Goal: Task Accomplishment & Management: Manage account settings

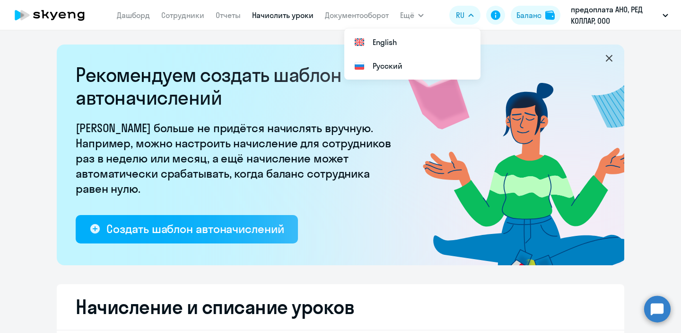
select select "10"
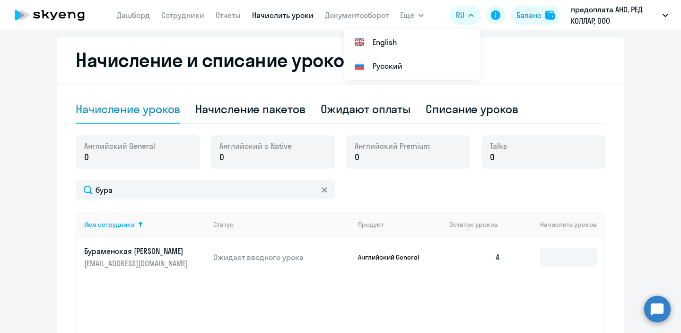
scroll to position [249, 0]
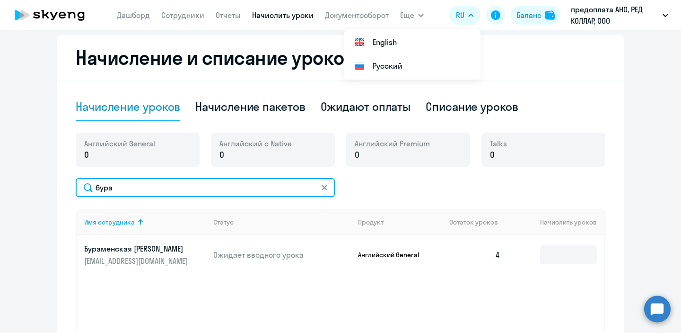
click at [233, 187] on input "бура" at bounding box center [205, 187] width 259 height 19
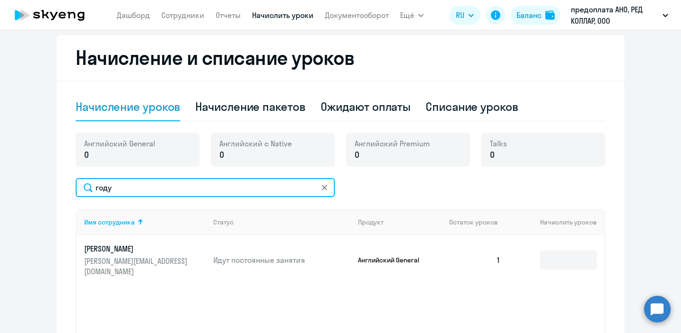
click at [233, 185] on input "году" at bounding box center [205, 187] width 259 height 19
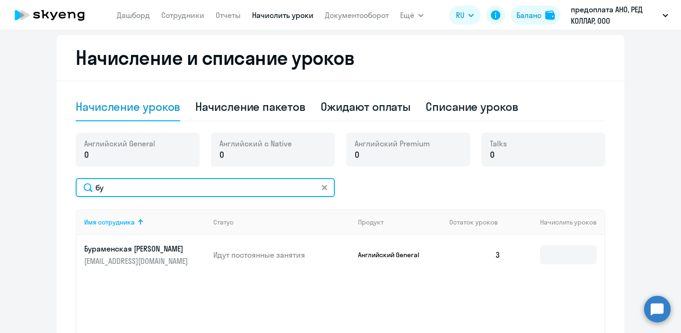
type input "б"
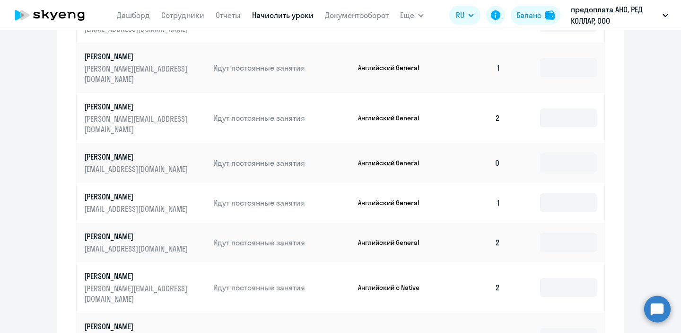
scroll to position [588, 0]
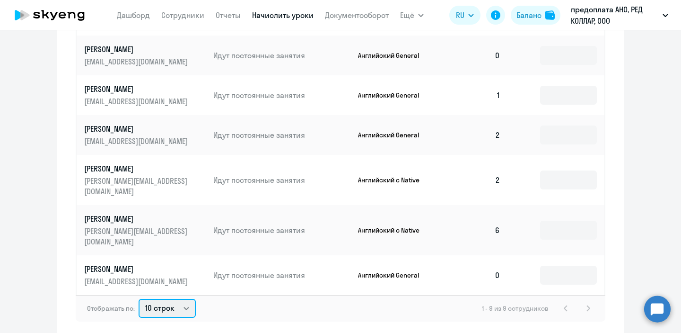
click at [178, 299] on select "10 строк 30 строк 50 строк" at bounding box center [167, 308] width 57 height 19
select select "30"
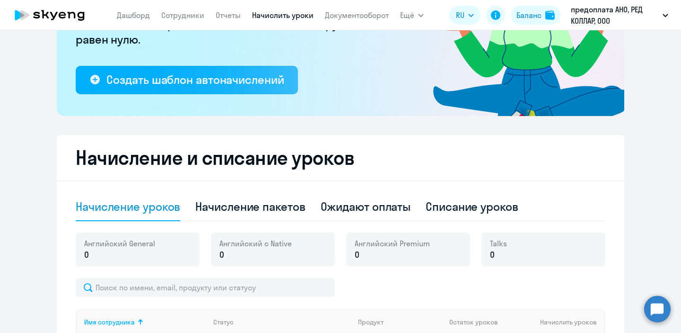
scroll to position [0, 0]
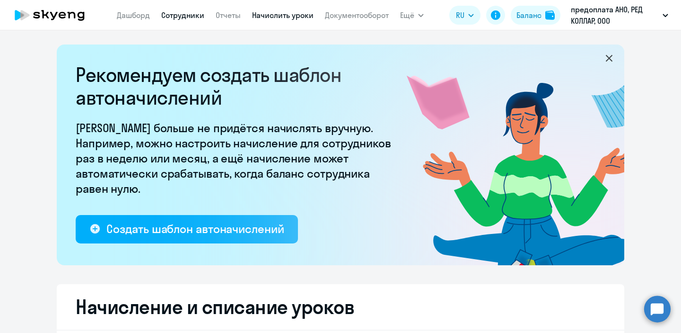
click at [173, 14] on link "Сотрудники" at bounding box center [182, 14] width 43 height 9
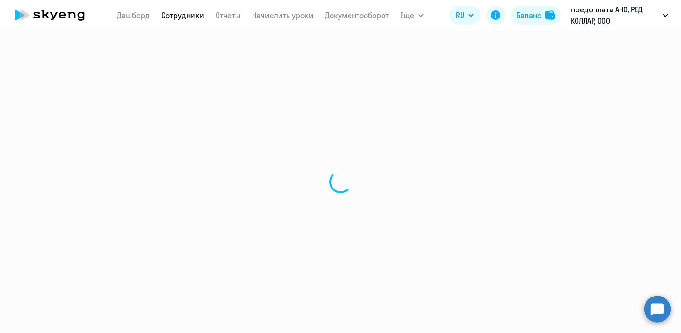
select select "30"
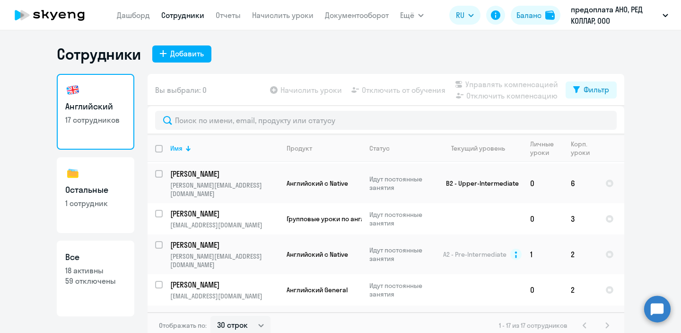
scroll to position [106, 0]
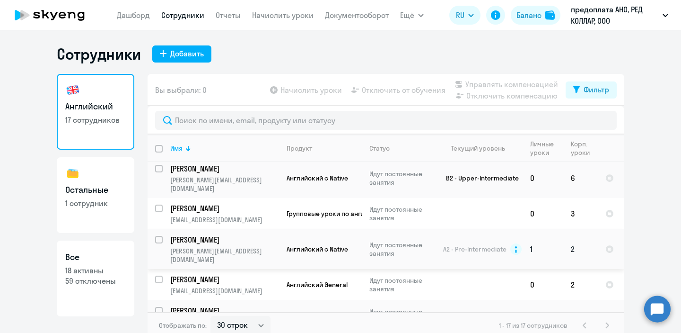
click at [235, 229] on td "[PERSON_NAME] [PERSON_NAME][EMAIL_ADDRESS][DOMAIN_NAME]" at bounding box center [221, 249] width 116 height 40
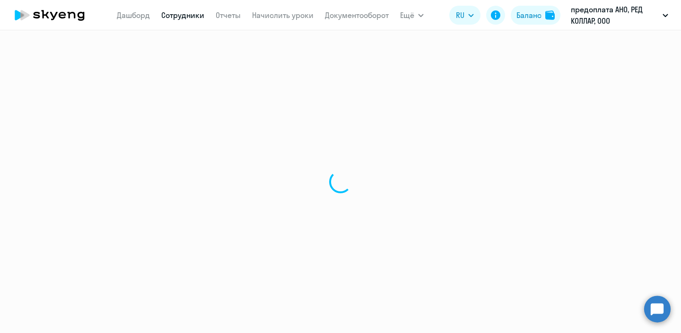
select select "english"
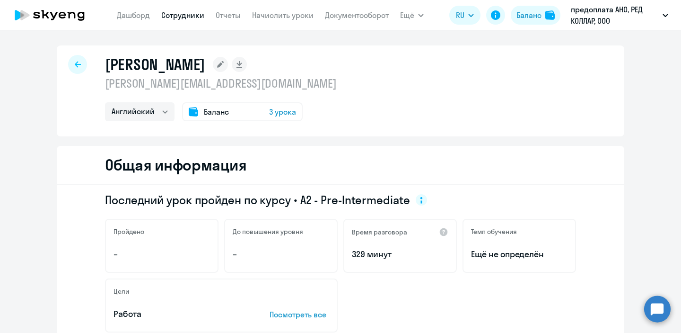
select select "30"
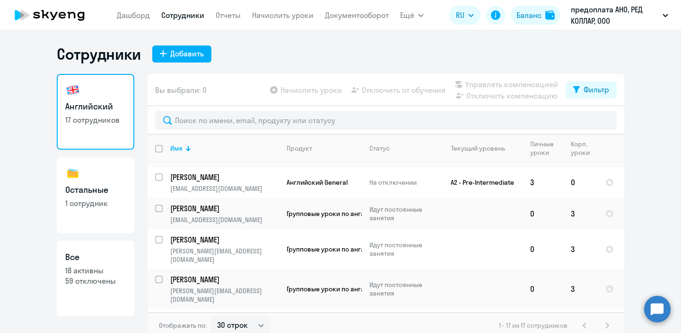
scroll to position [345, 0]
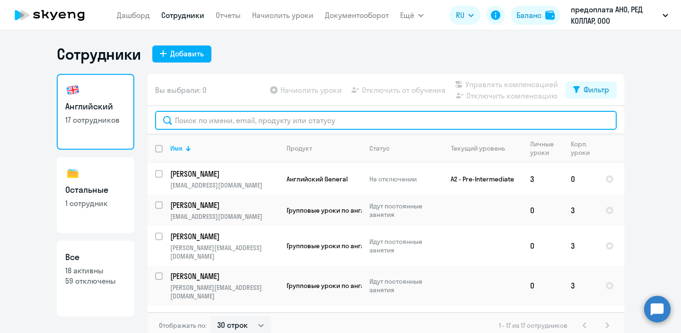
click at [340, 119] on input "text" at bounding box center [386, 120] width 462 height 19
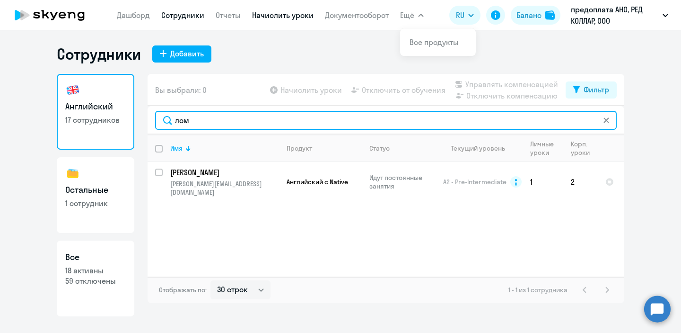
type input "лом"
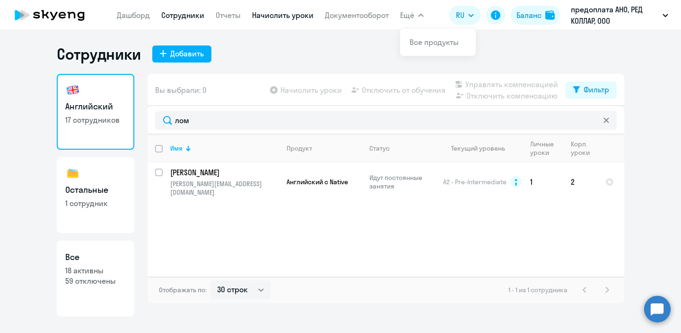
click at [290, 13] on link "Начислить уроки" at bounding box center [283, 14] width 62 height 9
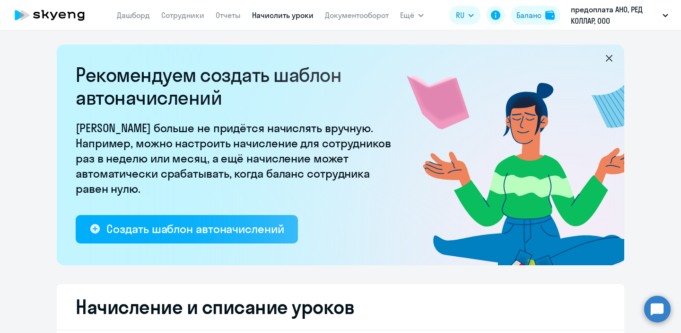
select select "10"
click at [525, 18] on div "Баланс" at bounding box center [529, 14] width 25 height 11
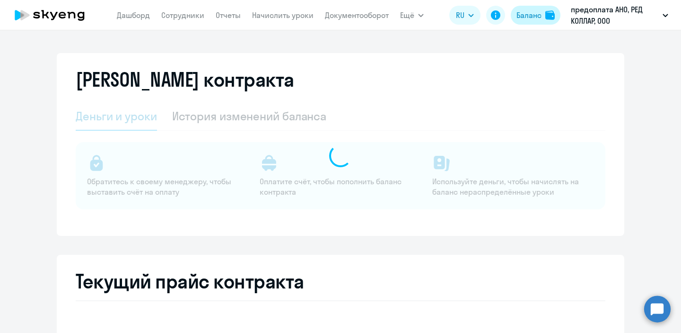
select select "english_adult_not_native_speaker"
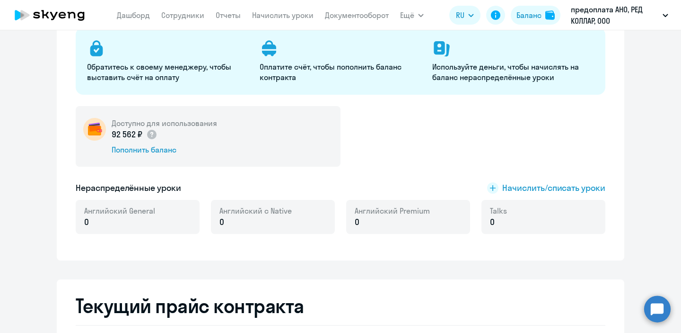
scroll to position [116, 0]
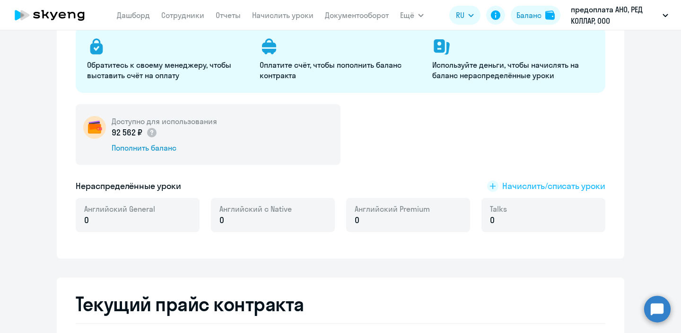
click at [508, 186] on span "Начислить/списать уроки" at bounding box center [554, 186] width 103 height 12
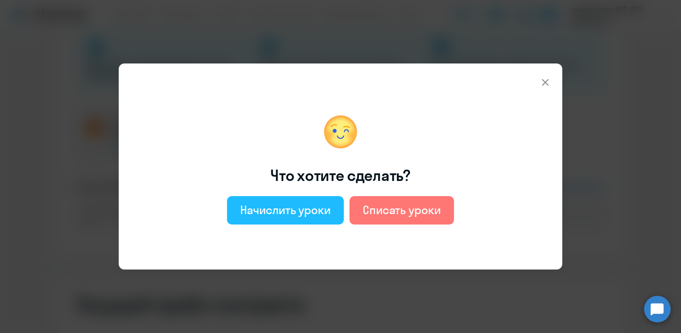
click at [300, 208] on div "Начислить уроки" at bounding box center [285, 209] width 90 height 15
select select "english_adult_not_native_speaker"
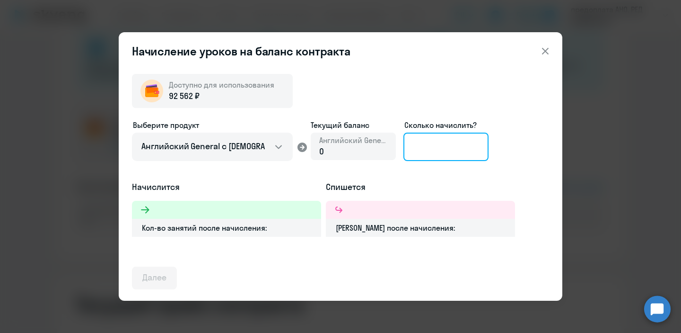
click at [438, 146] on input at bounding box center [446, 146] width 85 height 28
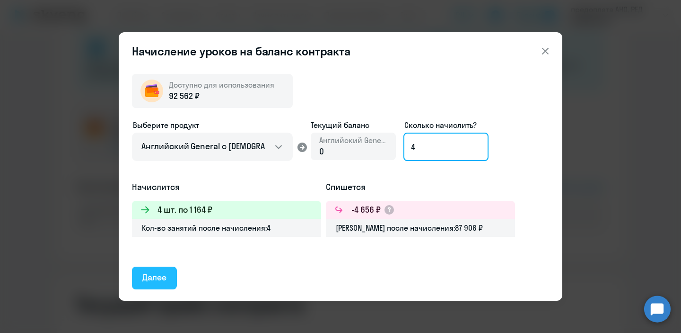
type input "4"
click at [160, 270] on button "Далее" at bounding box center [154, 277] width 45 height 23
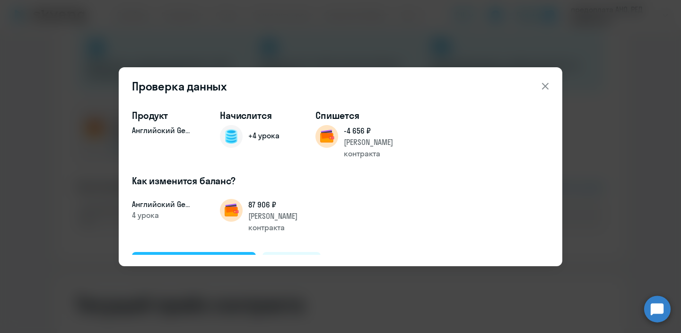
click at [187, 252] on button "Подтвердить и начислить" at bounding box center [194, 263] width 124 height 23
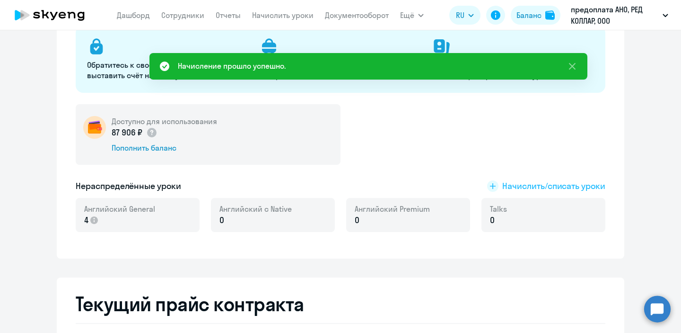
click at [521, 185] on span "Начислить/списать уроки" at bounding box center [554, 186] width 103 height 12
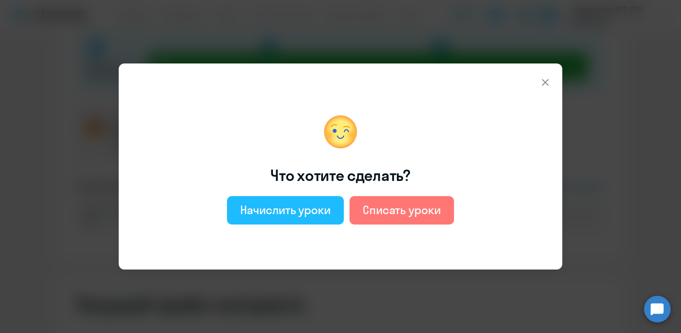
click at [287, 210] on div "Начислить уроки" at bounding box center [285, 209] width 90 height 15
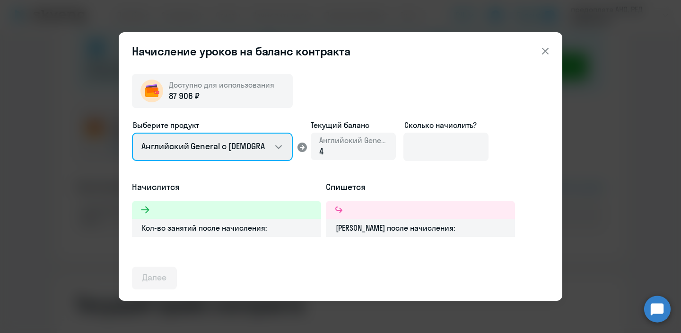
click at [273, 143] on select "Английский General с [DEMOGRAPHIC_DATA] преподавателем Английский General с [DE…" at bounding box center [212, 146] width 161 height 28
select select "english_adult_native_speaker"
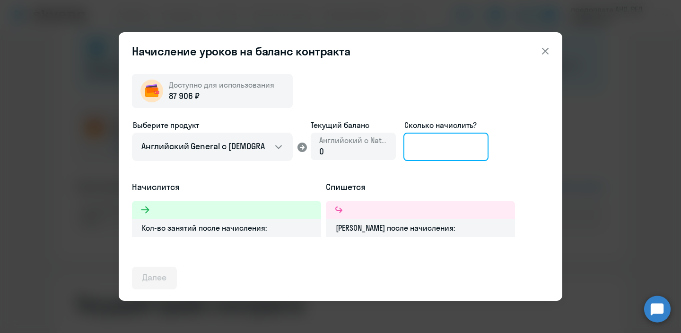
click at [447, 148] on input at bounding box center [446, 146] width 85 height 28
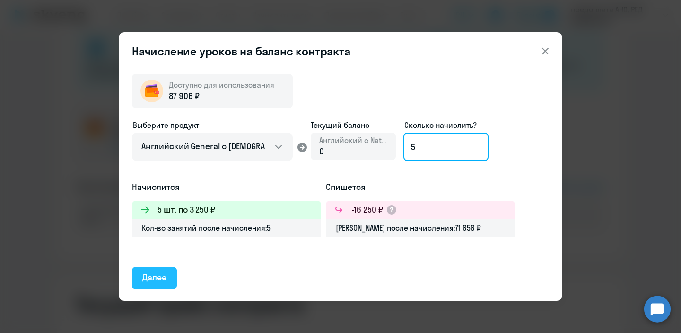
type input "5"
click at [165, 276] on div "Далее" at bounding box center [154, 277] width 24 height 12
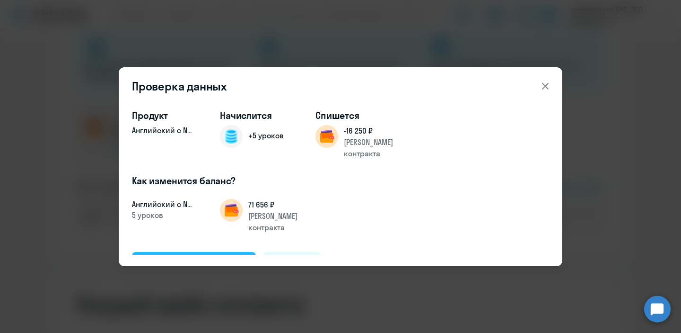
click at [194, 256] on div "Подтвердить и начислить" at bounding box center [193, 262] width 103 height 12
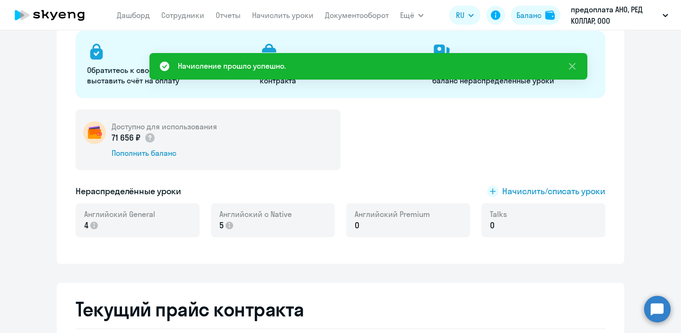
scroll to position [111, 0]
click at [287, 18] on link "Начислить уроки" at bounding box center [283, 14] width 62 height 9
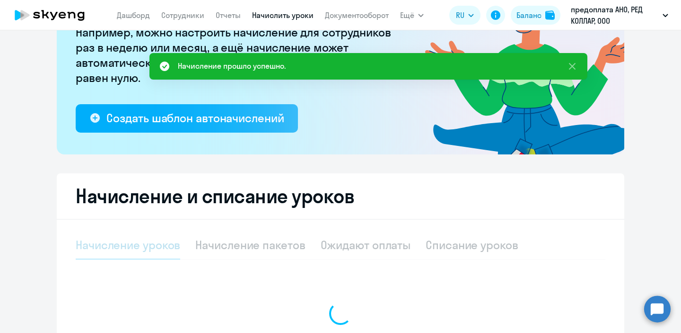
select select "10"
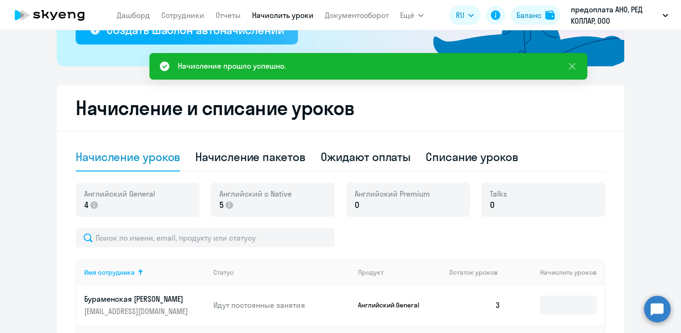
scroll to position [205, 0]
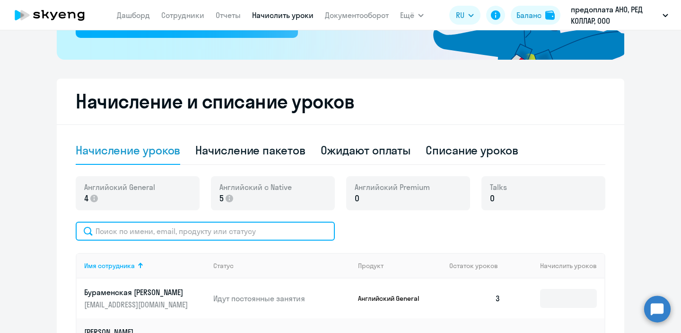
click at [243, 231] on input "text" at bounding box center [205, 230] width 259 height 19
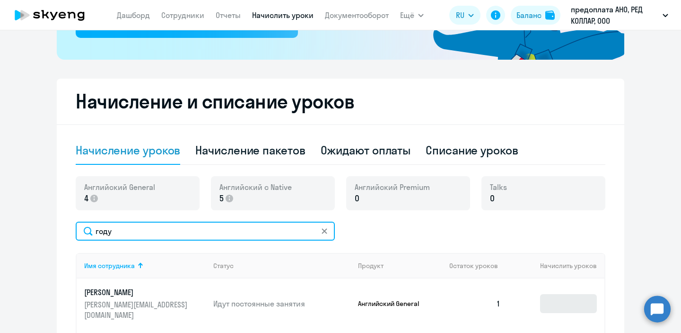
type input "году"
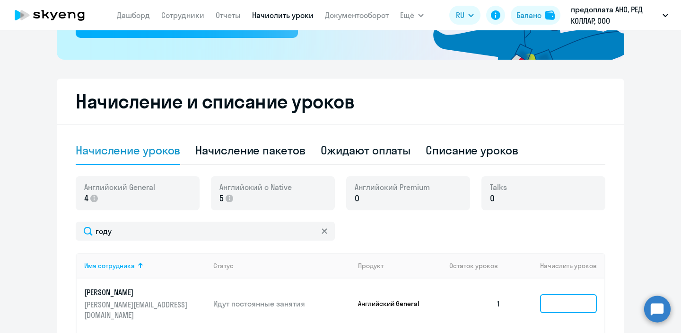
click at [566, 297] on input at bounding box center [568, 303] width 57 height 19
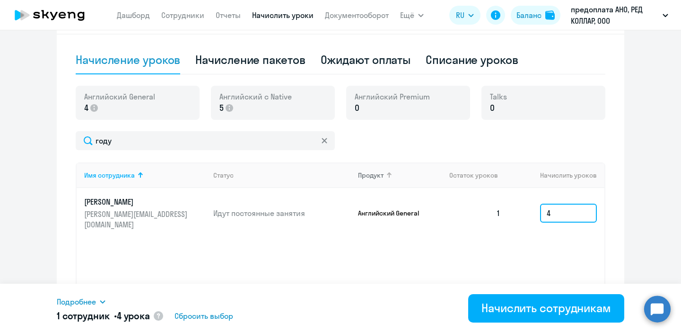
scroll to position [296, 0]
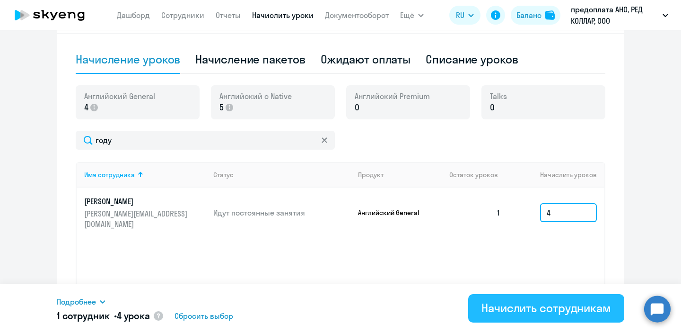
type input "4"
click at [513, 313] on div "Начислить сотрудникам" at bounding box center [547, 307] width 130 height 15
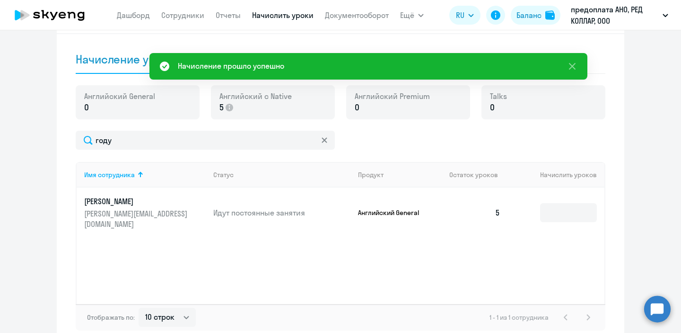
click at [209, 129] on div "[DEMOGRAPHIC_DATA] General 0 Английский с Native 5 Английский Premium 0 Talks 0" at bounding box center [341, 107] width 530 height 45
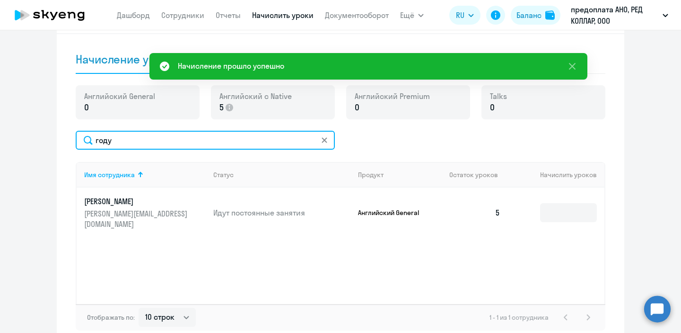
click at [209, 135] on input "году" at bounding box center [205, 140] width 259 height 19
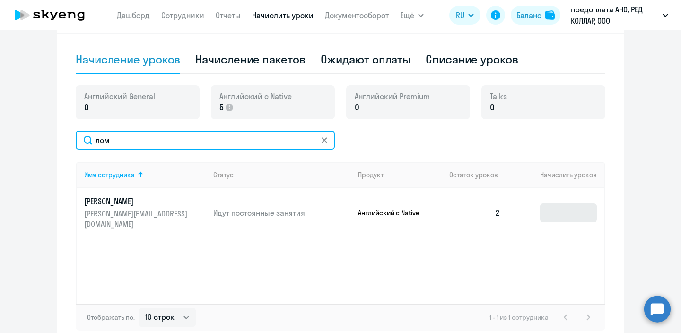
type input "лом"
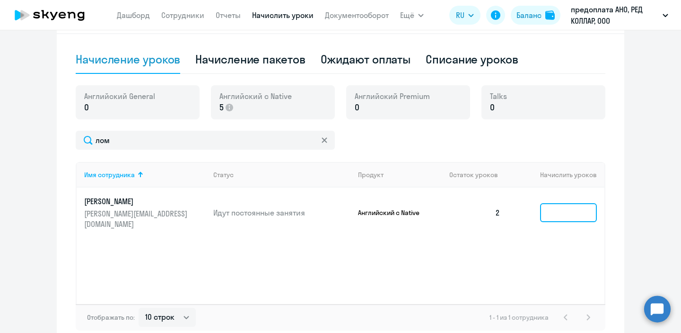
click at [561, 204] on input at bounding box center [568, 212] width 57 height 19
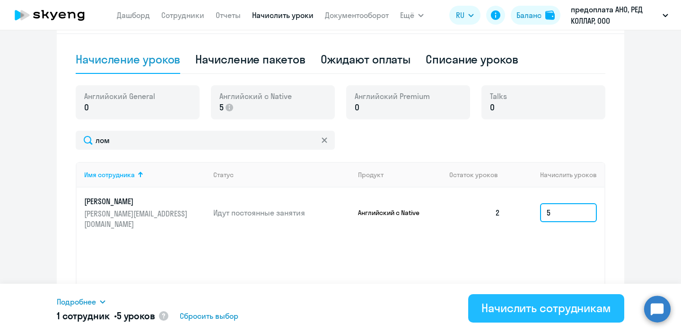
type input "5"
click at [510, 309] on div "Начислить сотрудникам" at bounding box center [547, 307] width 130 height 15
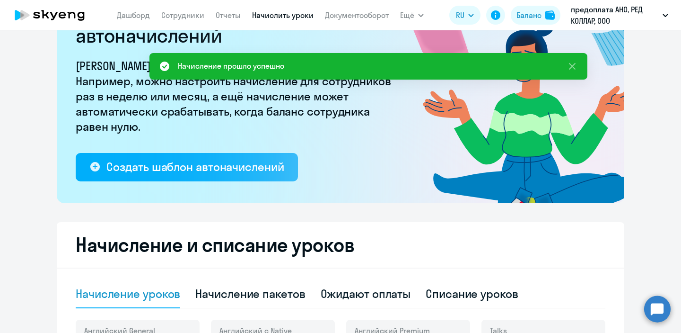
scroll to position [48, 0]
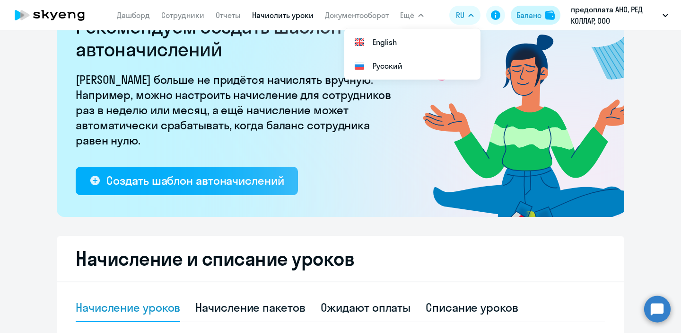
click at [524, 17] on div "Баланс" at bounding box center [529, 14] width 25 height 11
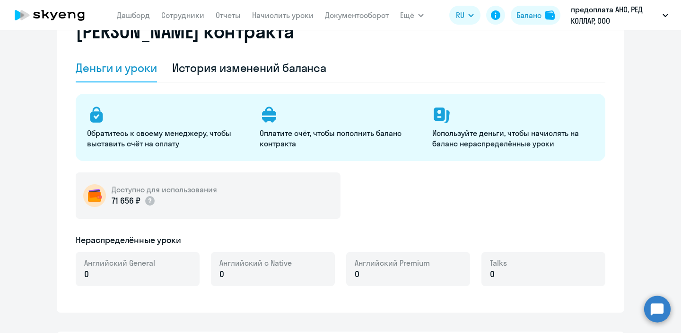
select select "english_adult_not_native_speaker"
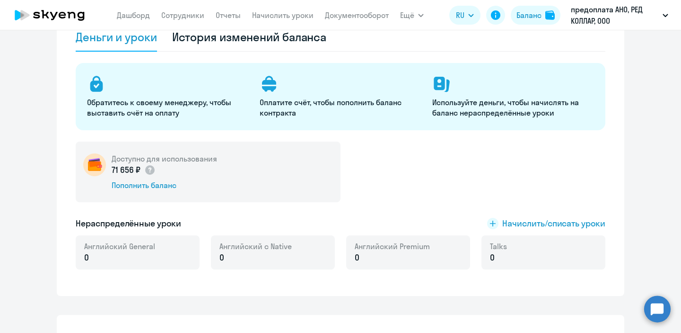
scroll to position [94, 0]
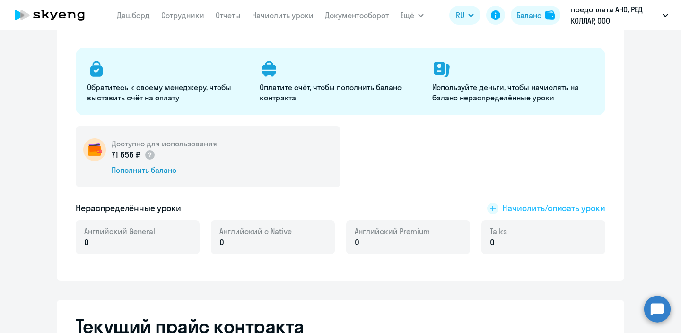
click at [523, 212] on span "Начислить/списать уроки" at bounding box center [554, 208] width 103 height 12
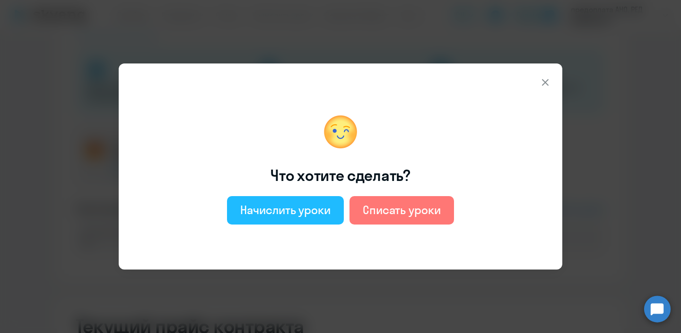
click at [275, 210] on div "Начислить уроки" at bounding box center [285, 209] width 90 height 15
select select "english_adult_not_native_speaker"
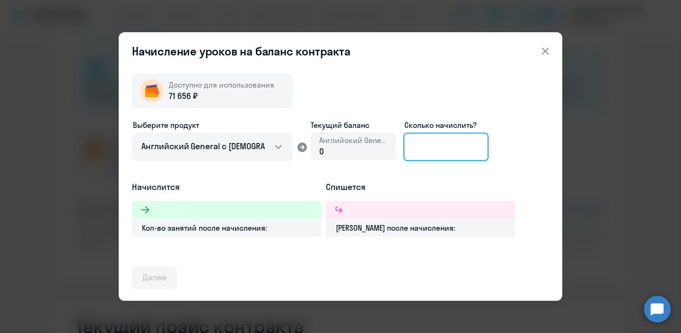
click at [453, 152] on input at bounding box center [446, 146] width 85 height 28
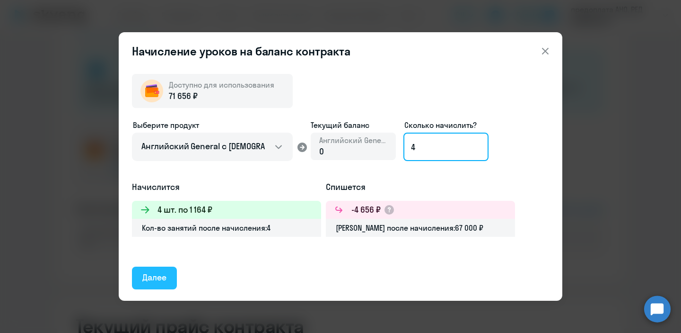
type input "4"
click at [158, 280] on div "Далее" at bounding box center [154, 277] width 24 height 12
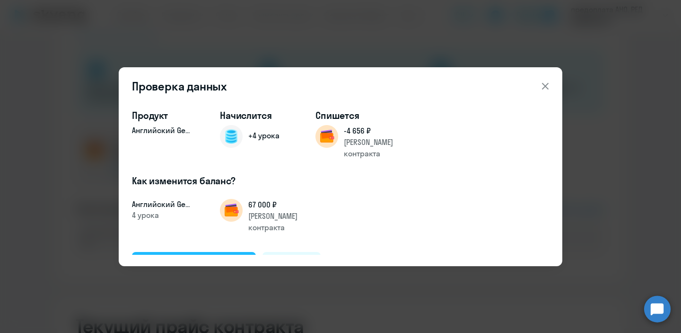
click at [167, 256] on div "Подтвердить и начислить" at bounding box center [193, 262] width 103 height 12
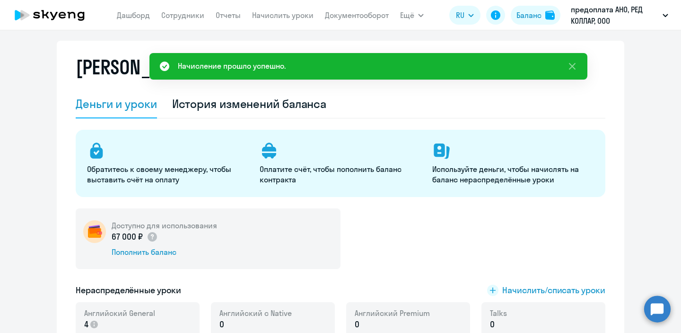
scroll to position [0, 0]
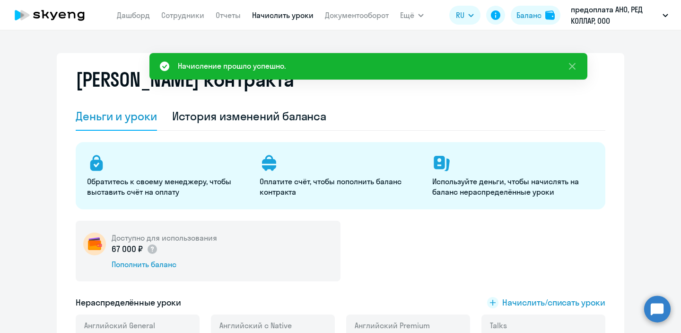
click at [265, 19] on link "Начислить уроки" at bounding box center [283, 14] width 62 height 9
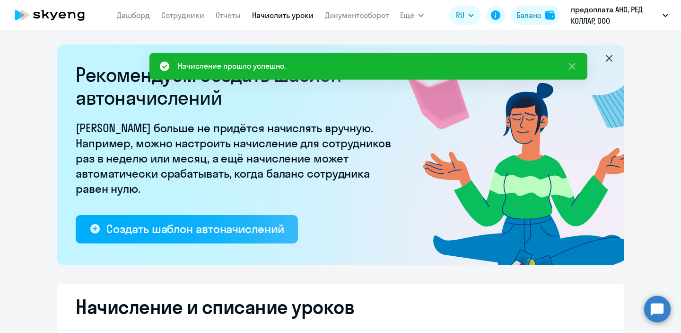
select select "10"
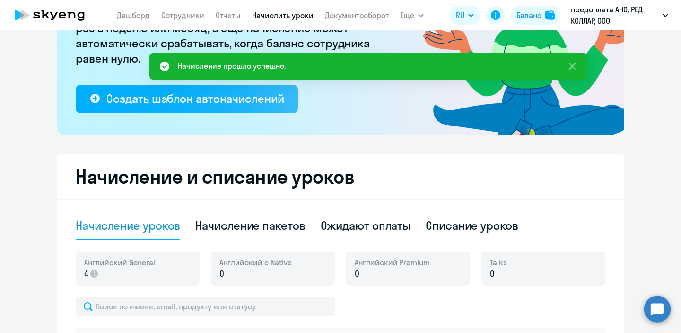
scroll to position [137, 0]
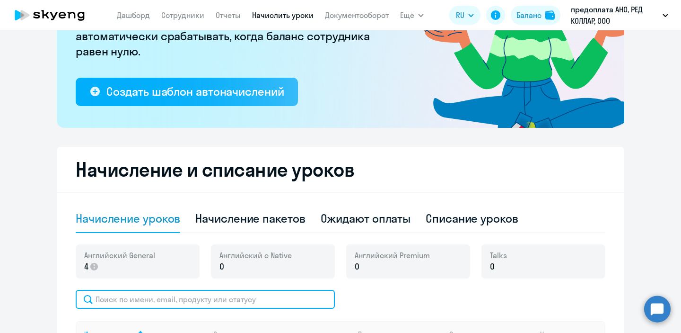
click at [209, 304] on input "text" at bounding box center [205, 299] width 259 height 19
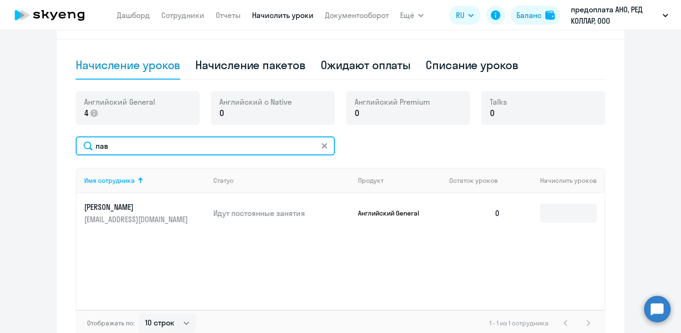
scroll to position [291, 0]
type input "пав"
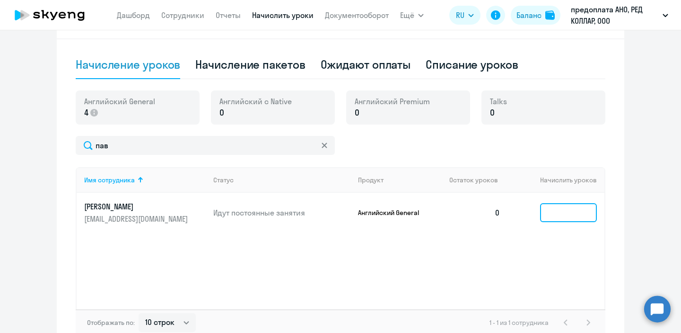
click at [546, 208] on input at bounding box center [568, 212] width 57 height 19
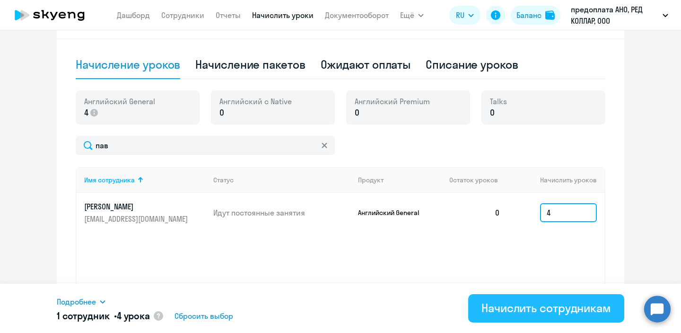
type input "4"
click at [532, 313] on div "Начислить сотрудникам" at bounding box center [547, 307] width 130 height 15
